Goal: Communication & Community: Participate in discussion

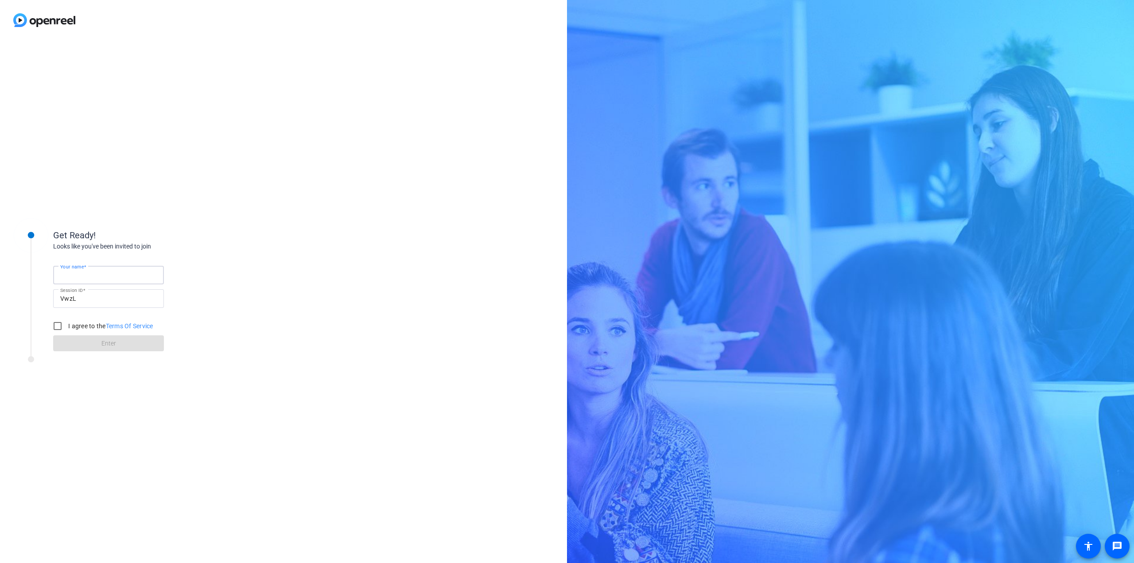
click at [131, 273] on input "Your name" at bounding box center [108, 275] width 97 height 11
type input "[PERSON_NAME]"
click at [58, 325] on input "I agree to the Terms Of Service" at bounding box center [58, 326] width 18 height 18
checkbox input "true"
click at [89, 346] on span at bounding box center [108, 343] width 111 height 21
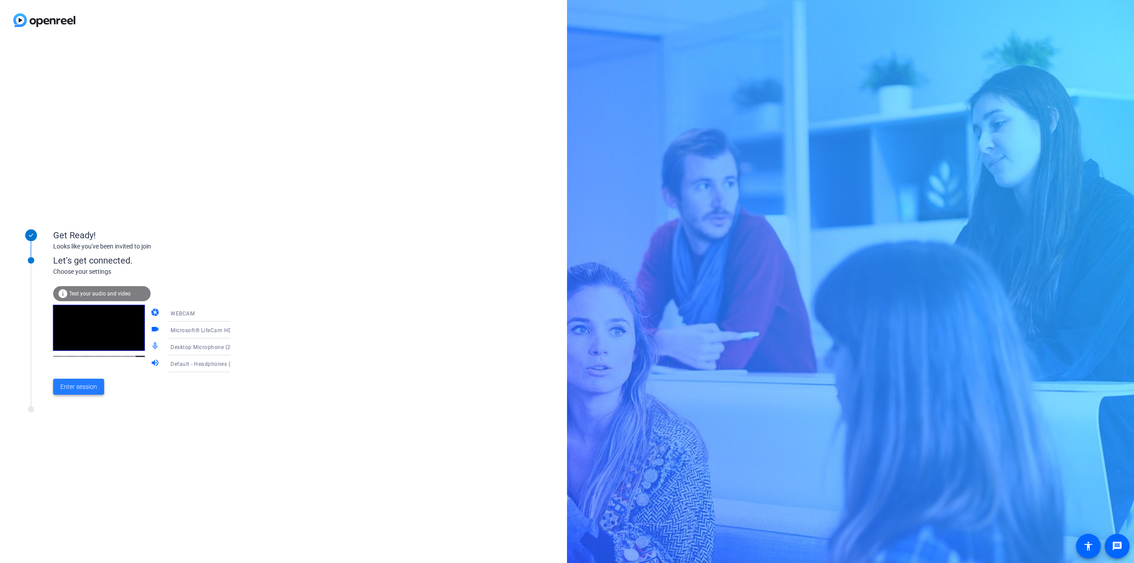
click at [77, 392] on span at bounding box center [78, 386] width 51 height 21
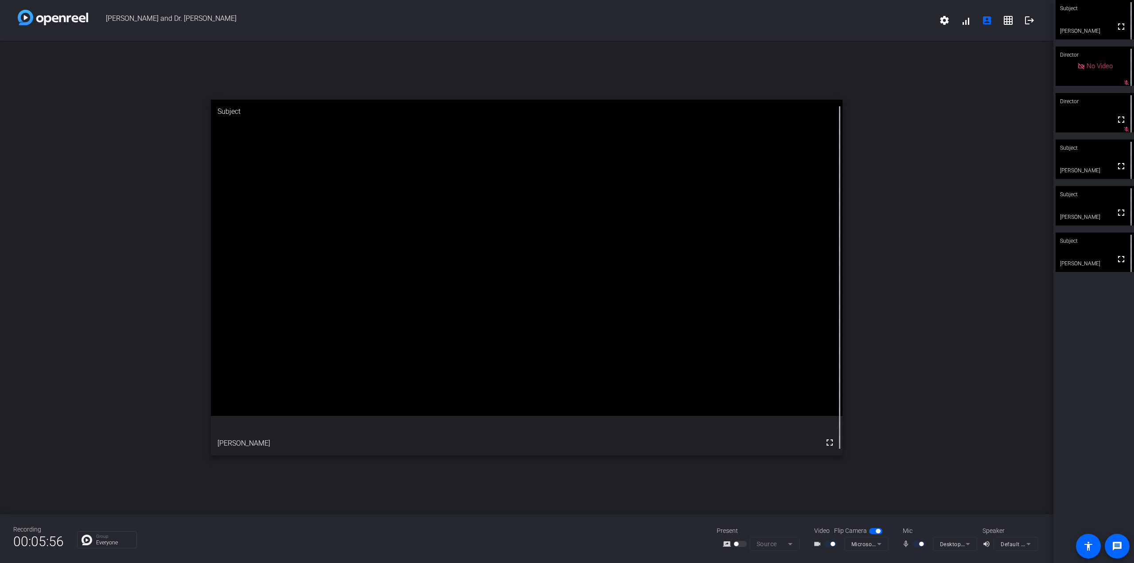
drag, startPoint x: 617, startPoint y: 210, endPoint x: 847, endPoint y: 67, distance: 271.0
click at [847, 67] on div "open_in_new Subject fullscreen [PERSON_NAME]" at bounding box center [526, 277] width 1053 height 473
click at [1118, 549] on mat-icon "message" at bounding box center [1116, 546] width 11 height 11
drag, startPoint x: 1083, startPoint y: 196, endPoint x: 1099, endPoint y: 205, distance: 18.1
click at [1099, 205] on video at bounding box center [1094, 205] width 78 height 39
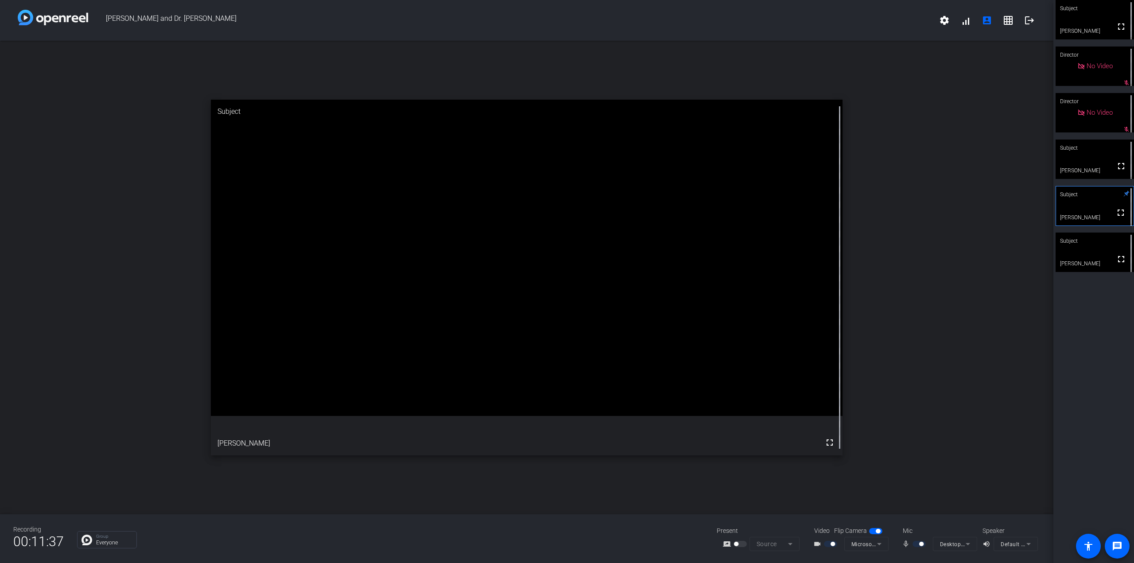
drag, startPoint x: 931, startPoint y: 433, endPoint x: 937, endPoint y: 436, distance: 6.8
click at [931, 433] on div "open_in_new Subject fullscreen [PERSON_NAME]" at bounding box center [526, 277] width 1053 height 473
click at [916, 544] on div at bounding box center [919, 544] width 15 height 6
click at [906, 541] on mat-icon "mic_none" at bounding box center [906, 543] width 11 height 11
drag, startPoint x: 392, startPoint y: 251, endPoint x: 515, endPoint y: 243, distance: 122.9
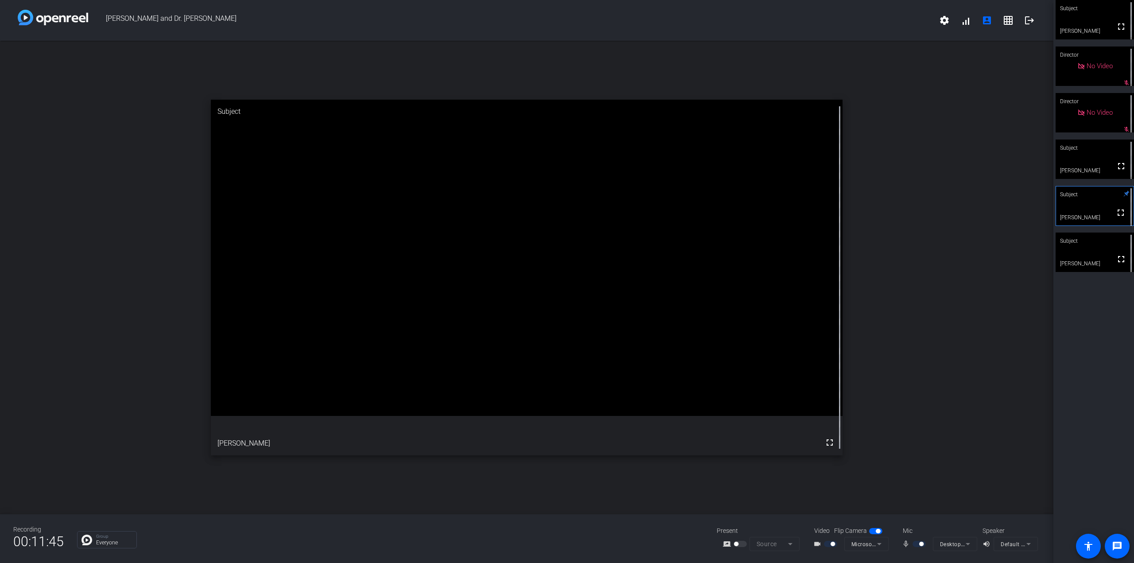
click at [431, 253] on video at bounding box center [527, 258] width 632 height 316
click at [997, 459] on div "open_in_new Subject fullscreen [PERSON_NAME]" at bounding box center [526, 277] width 1053 height 473
drag, startPoint x: 509, startPoint y: 345, endPoint x: 662, endPoint y: 271, distance: 169.1
click at [662, 271] on video at bounding box center [527, 258] width 632 height 316
drag, startPoint x: 845, startPoint y: 526, endPoint x: 865, endPoint y: 525, distance: 19.9
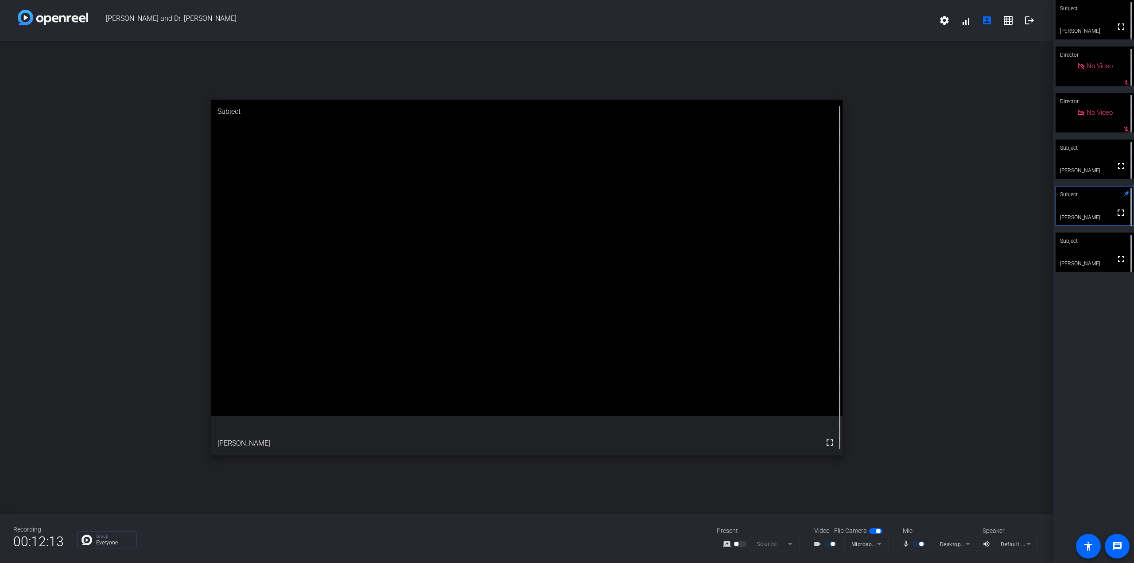
click at [845, 526] on span "Flip Camera" at bounding box center [850, 530] width 33 height 9
click at [917, 531] on div "Mic" at bounding box center [938, 530] width 89 height 9
drag, startPoint x: 906, startPoint y: 542, endPoint x: 890, endPoint y: 538, distance: 16.1
click at [905, 542] on mat-icon "mic_none" at bounding box center [906, 543] width 11 height 11
click at [944, 19] on mat-icon "settings" at bounding box center [944, 20] width 11 height 11
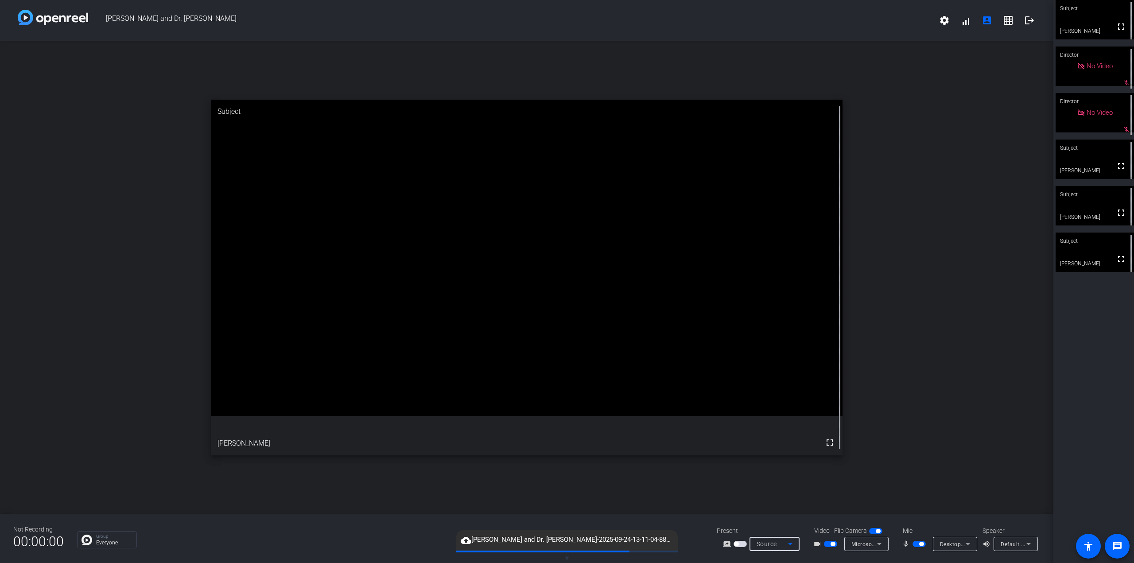
click at [781, 544] on div "Source" at bounding box center [771, 543] width 31 height 11
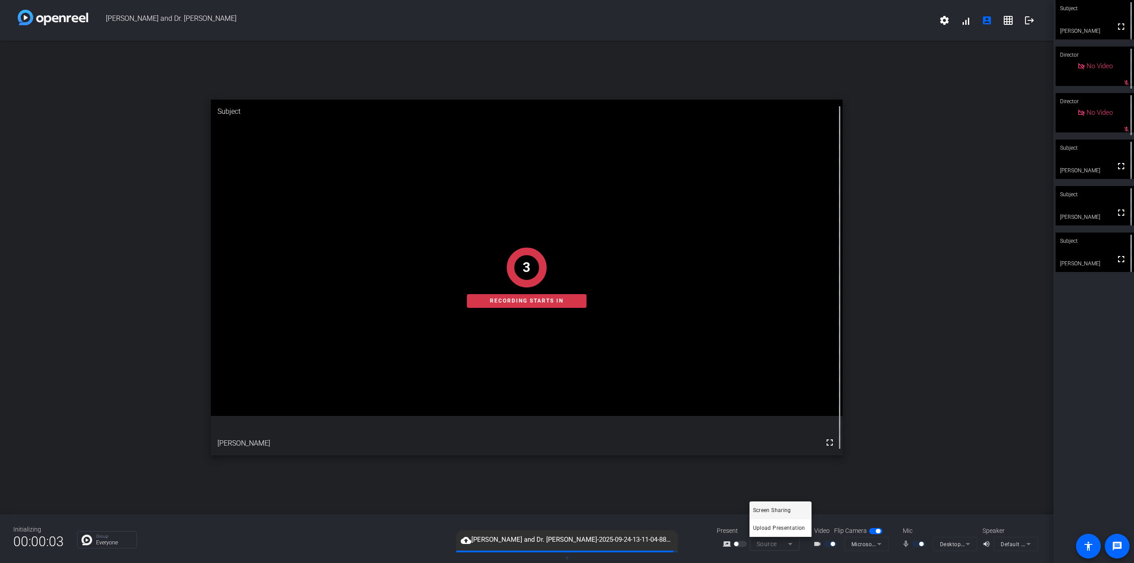
click at [843, 455] on div at bounding box center [567, 281] width 1134 height 563
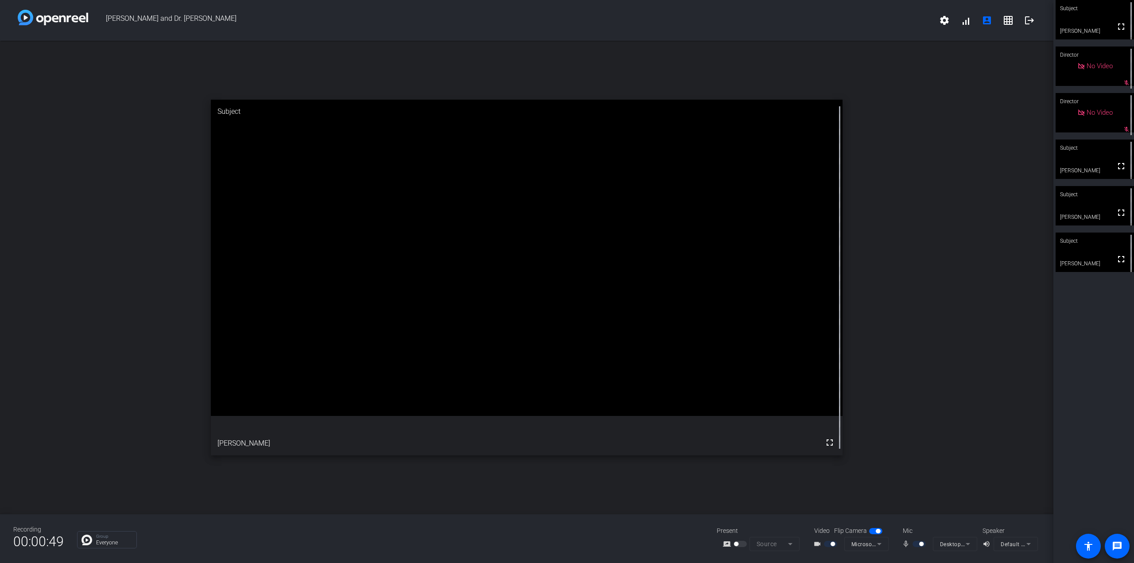
click at [993, 532] on div "Speaker" at bounding box center [1008, 530] width 53 height 9
click at [115, 538] on p "Group" at bounding box center [114, 536] width 36 height 4
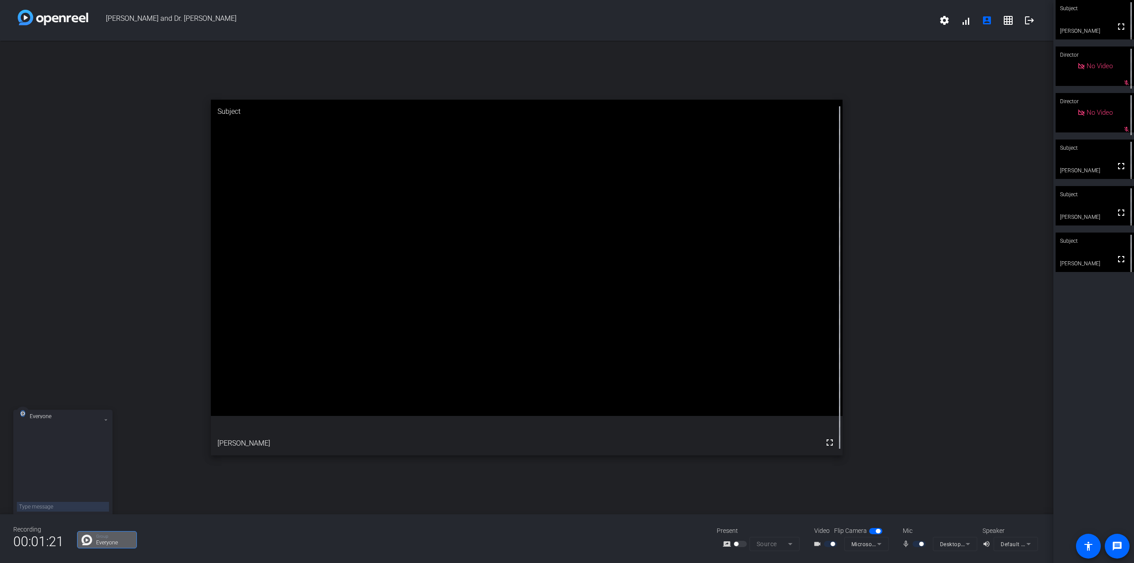
click at [71, 457] on div at bounding box center [63, 466] width 92 height 75
click at [108, 418] on mat-icon at bounding box center [106, 420] width 6 height 6
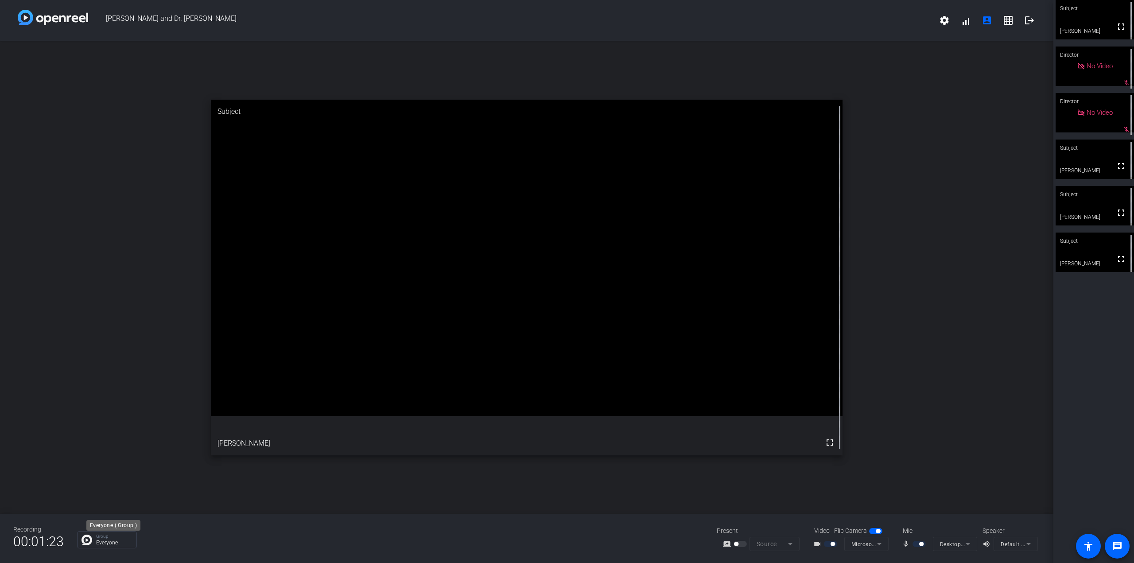
click at [111, 539] on div "Group Everyone" at bounding box center [114, 539] width 36 height 11
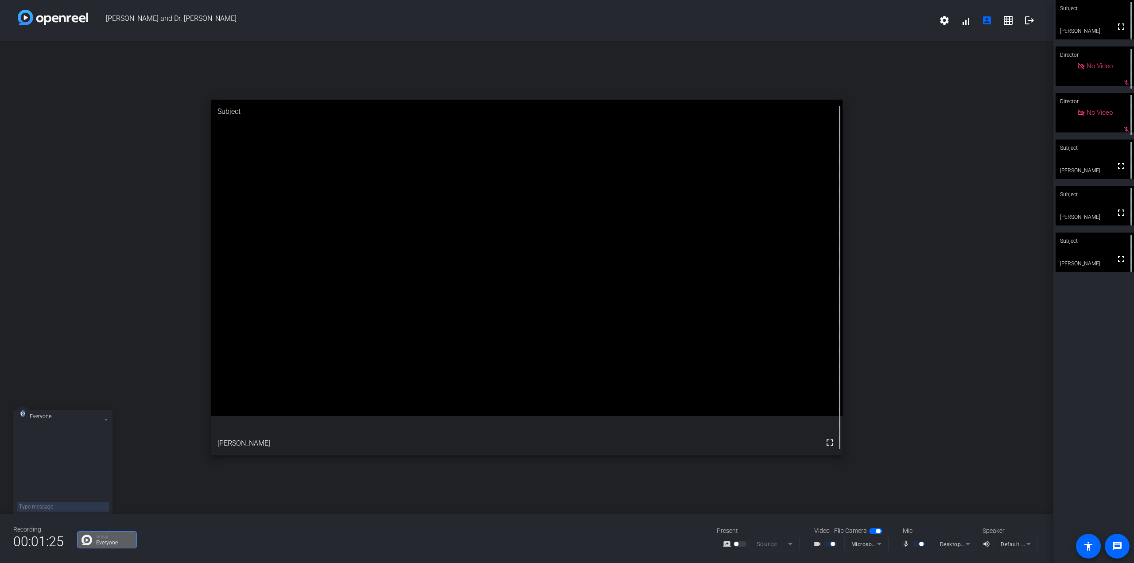
click at [45, 504] on textarea at bounding box center [63, 507] width 92 height 10
click at [64, 507] on textarea at bounding box center [63, 507] width 92 height 10
click at [104, 420] on icon at bounding box center [106, 420] width 4 height 4
